Goal: Task Accomplishment & Management: Use online tool/utility

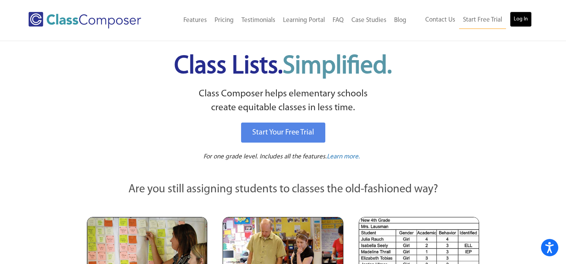
click at [520, 20] on link "Log In" at bounding box center [521, 19] width 22 height 15
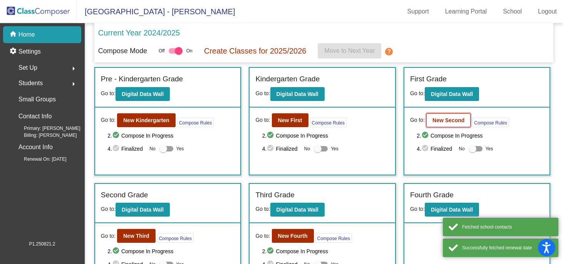
click at [446, 120] on b "New Second" at bounding box center [448, 120] width 32 height 6
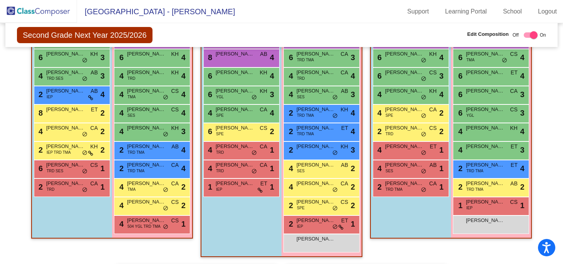
scroll to position [246, 0]
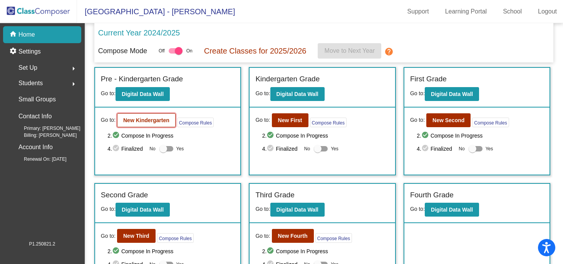
click at [139, 120] on b "New Kindergarten" at bounding box center [146, 120] width 46 height 6
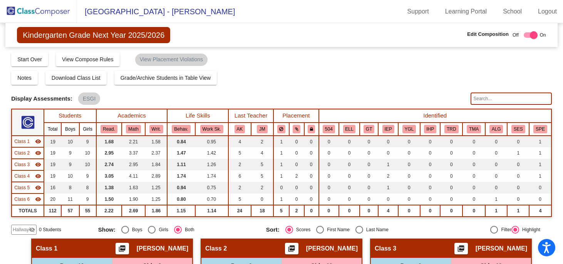
click at [452, 222] on div "Display Scores for Years: 2023 - 2024 2024 - 2025 Grade/Archive Students in Tab…" at bounding box center [281, 143] width 540 height 183
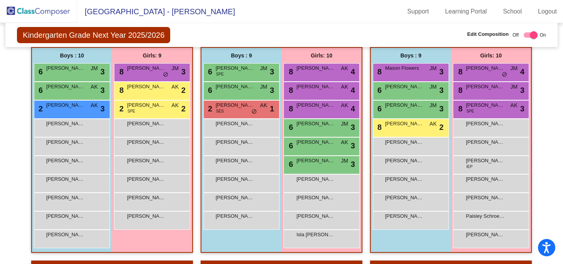
scroll to position [194, 0]
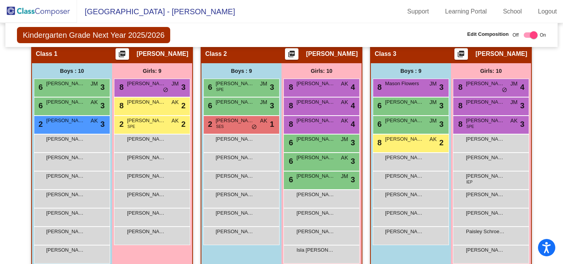
click at [552, 129] on mat-sidenav-content "Kindergarten Grade Next Year 2025/2026 Edit Composition Off On Incoming Digital…" at bounding box center [281, 143] width 563 height 240
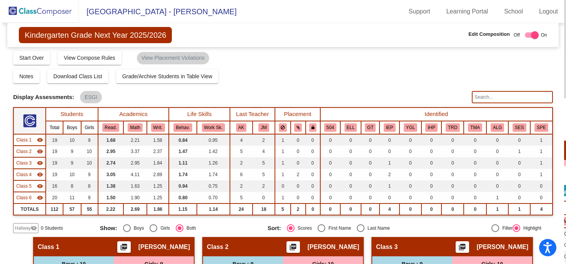
scroll to position [0, 0]
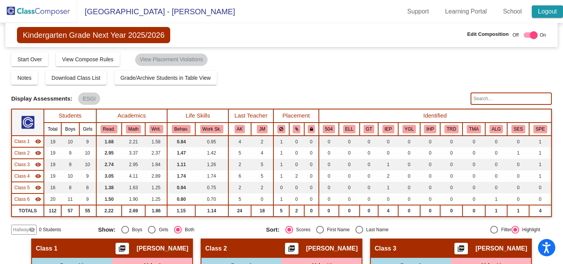
click at [553, 9] on link "Logout" at bounding box center [546, 11] width 31 height 12
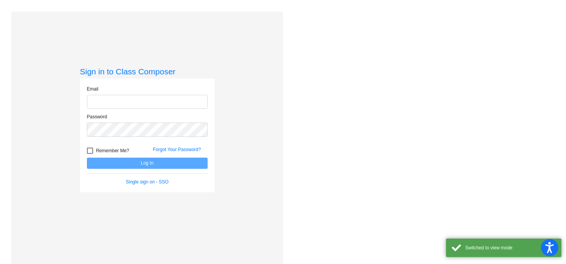
type input "mhesch@isd186.org"
